Goal: Task Accomplishment & Management: Manage account settings

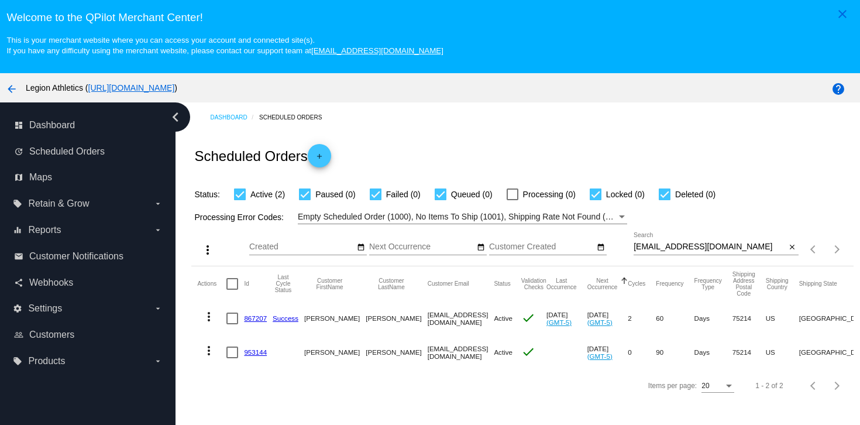
click at [679, 246] on input "[EMAIL_ADDRESS][DOMAIN_NAME]" at bounding box center [709, 246] width 153 height 9
paste input "bskimmerhorn"
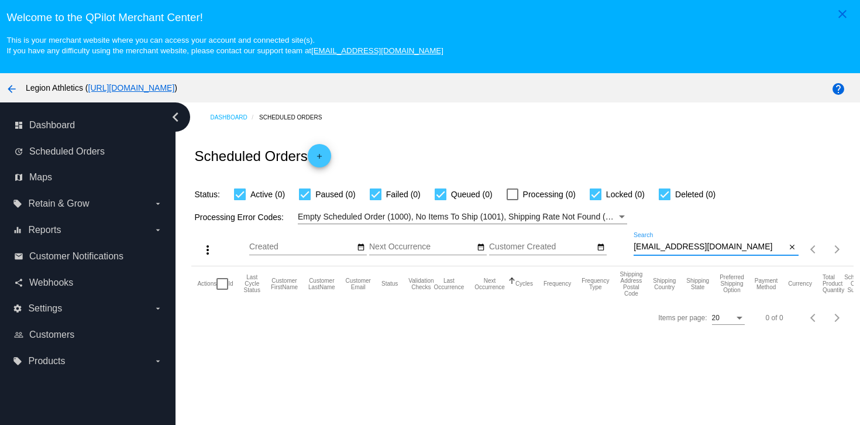
click at [686, 250] on input "[EMAIL_ADDRESS][DOMAIN_NAME]" at bounding box center [709, 246] width 153 height 9
paste input "ccfleming4"
type input "[EMAIL_ADDRESS][DOMAIN_NAME]"
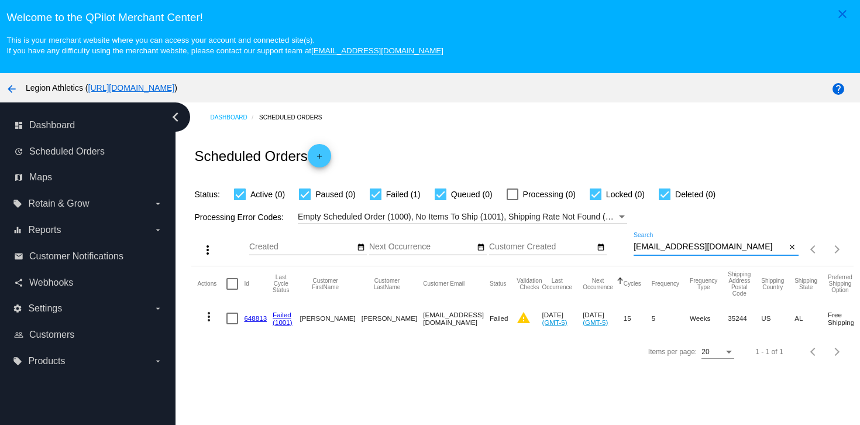
click at [249, 319] on link "648813" at bounding box center [255, 318] width 23 height 8
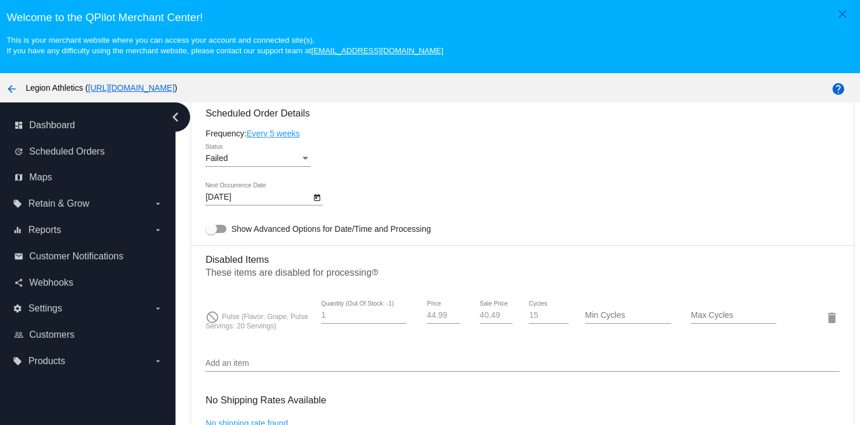
scroll to position [774, 0]
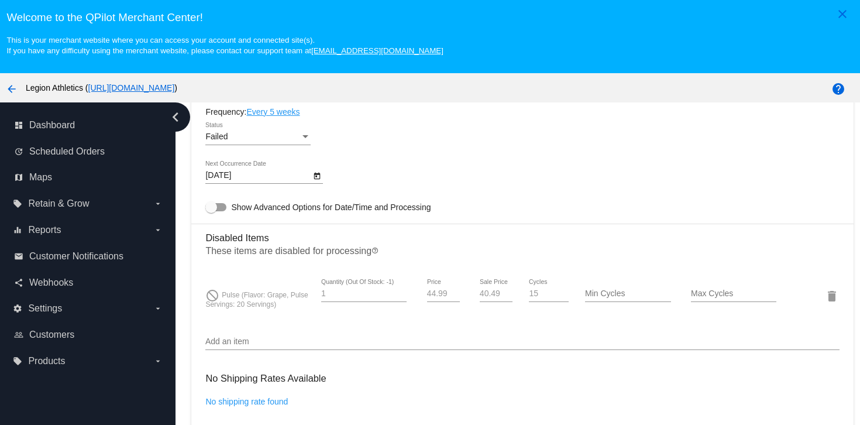
click at [246, 346] on input "Add an item" at bounding box center [521, 341] width 633 height 9
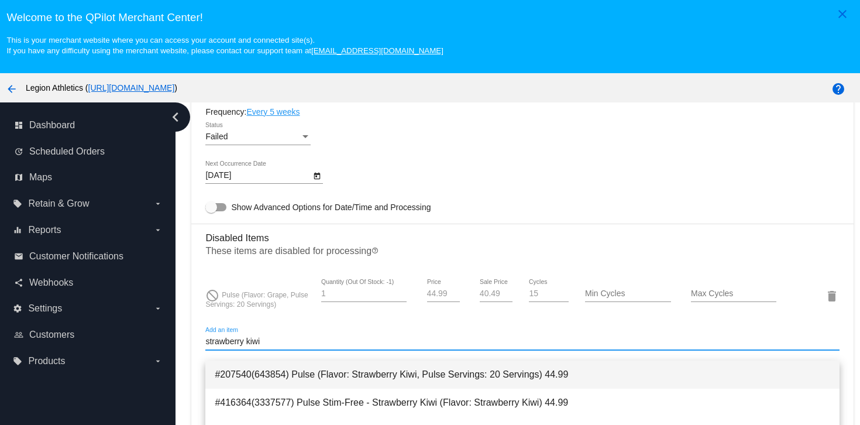
type input "strawberry kiwi"
click at [263, 384] on span "#207540(643854) Pulse (Flavor: Strawberry Kiwi, Pulse Servings: 20 Servings) 44…" at bounding box center [522, 374] width 615 height 28
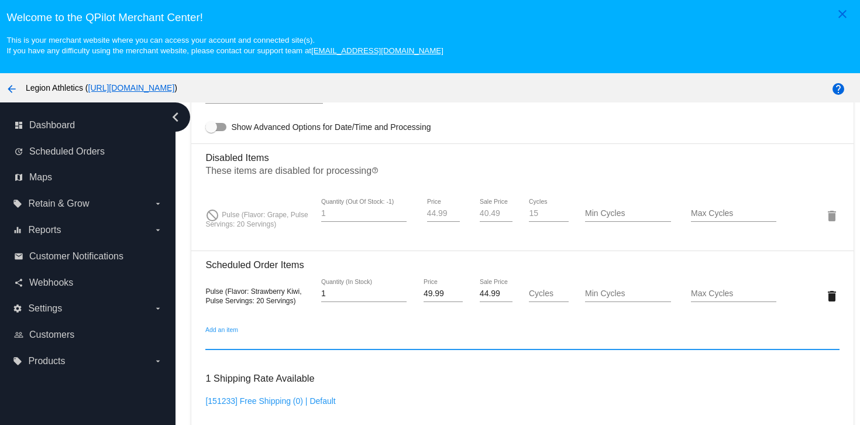
scroll to position [830, 0]
click at [491, 297] on input "44.99" at bounding box center [495, 292] width 33 height 9
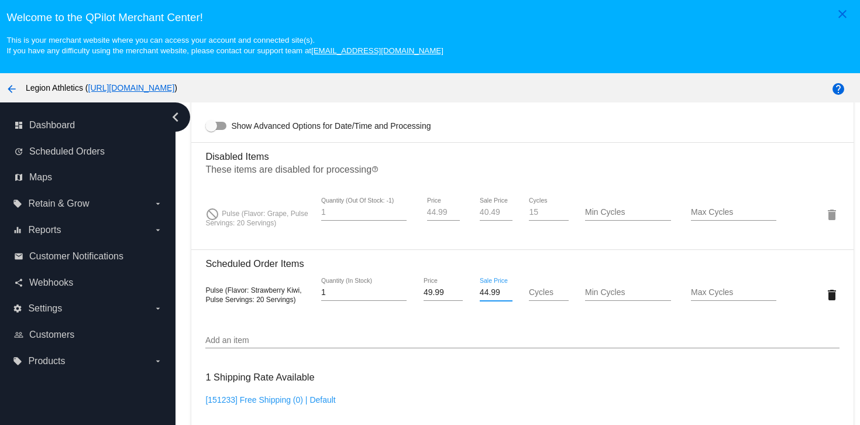
click at [491, 297] on input "44.99" at bounding box center [495, 292] width 33 height 9
type input "40.49"
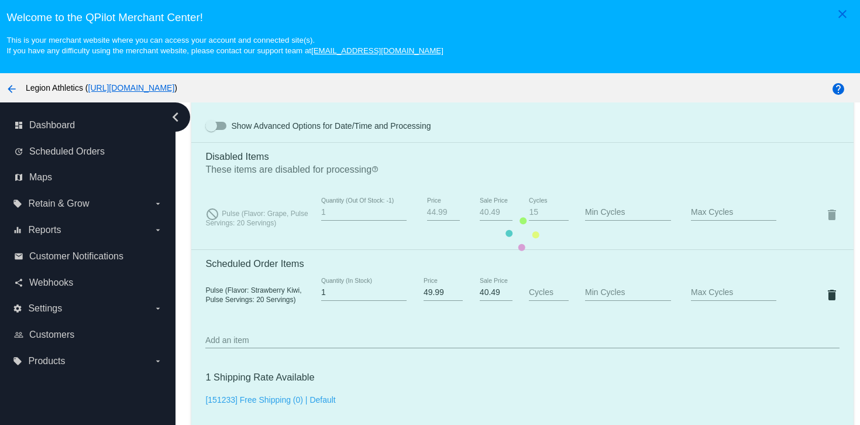
click at [584, 394] on mat-card "Customer 511771: [PERSON_NAME] [EMAIL_ADDRESS][DOMAIN_NAME] Customer Shipping E…" at bounding box center [521, 233] width 661 height 1317
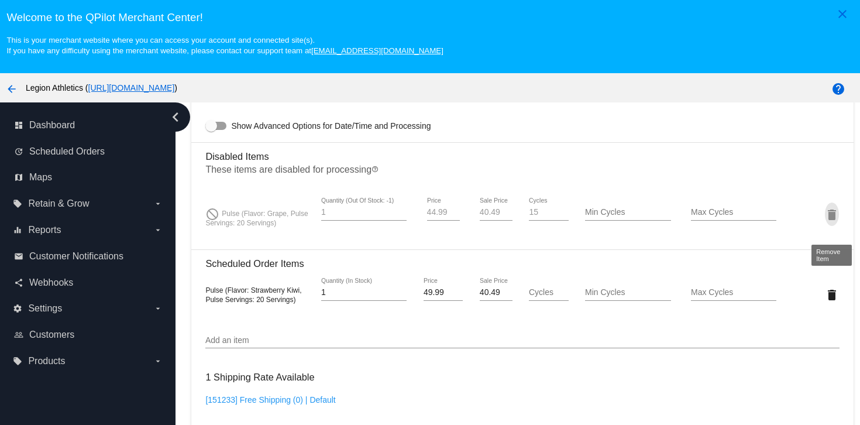
click at [837, 222] on mat-icon "delete" at bounding box center [832, 215] width 14 height 14
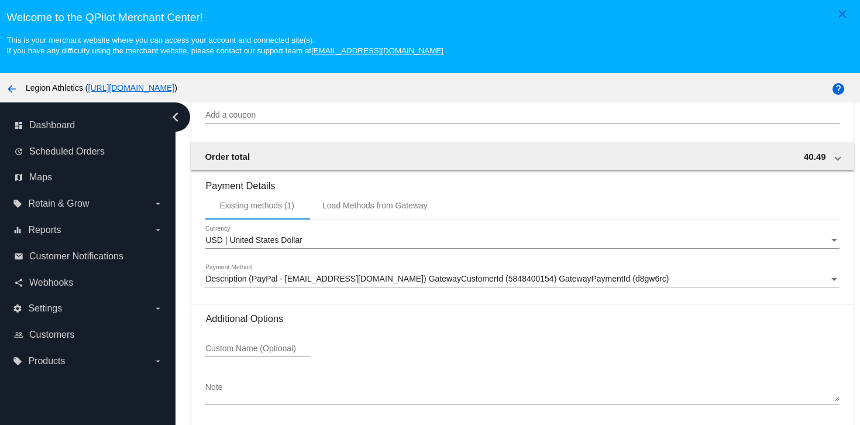
scroll to position [75, 0]
